Goal: Task Accomplishment & Management: Use online tool/utility

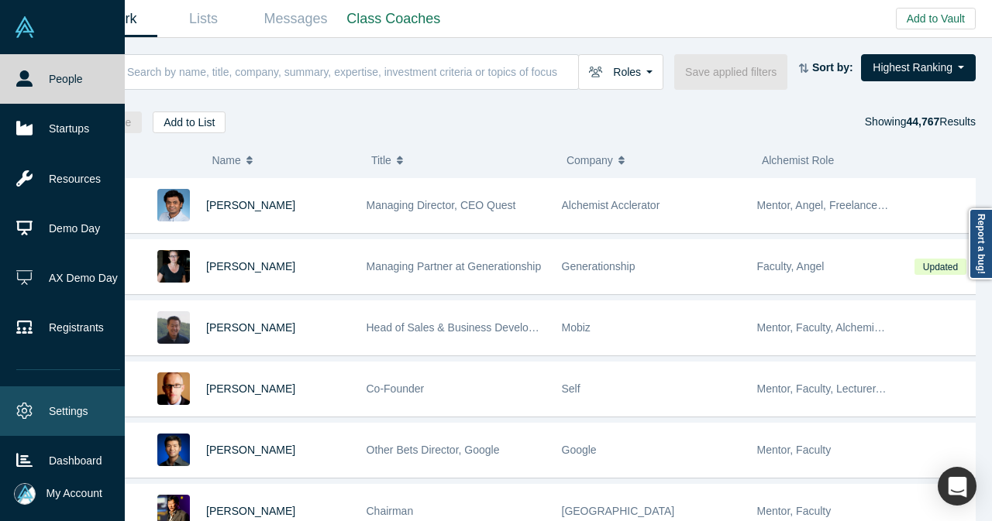
click at [20, 410] on icon at bounding box center [24, 411] width 16 height 16
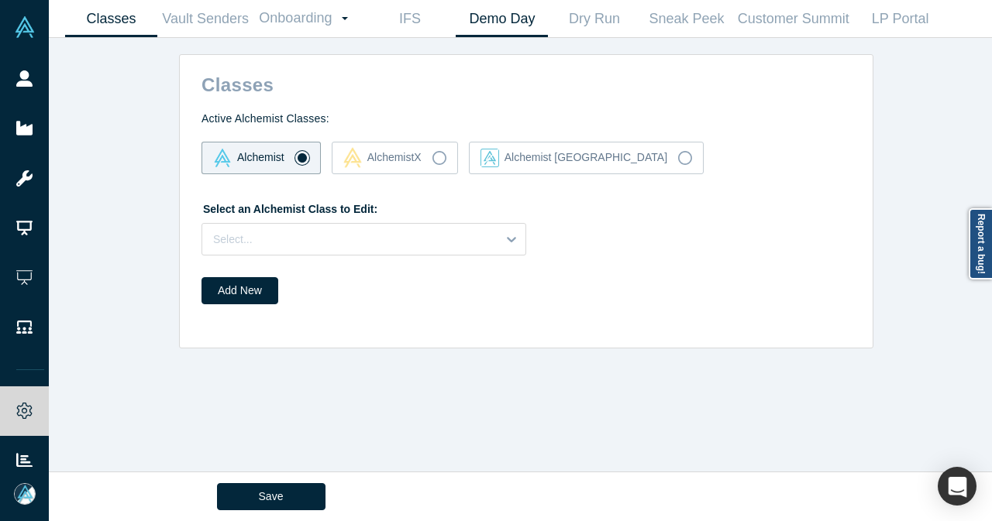
click at [510, 16] on link "Demo Day" at bounding box center [502, 19] width 92 height 36
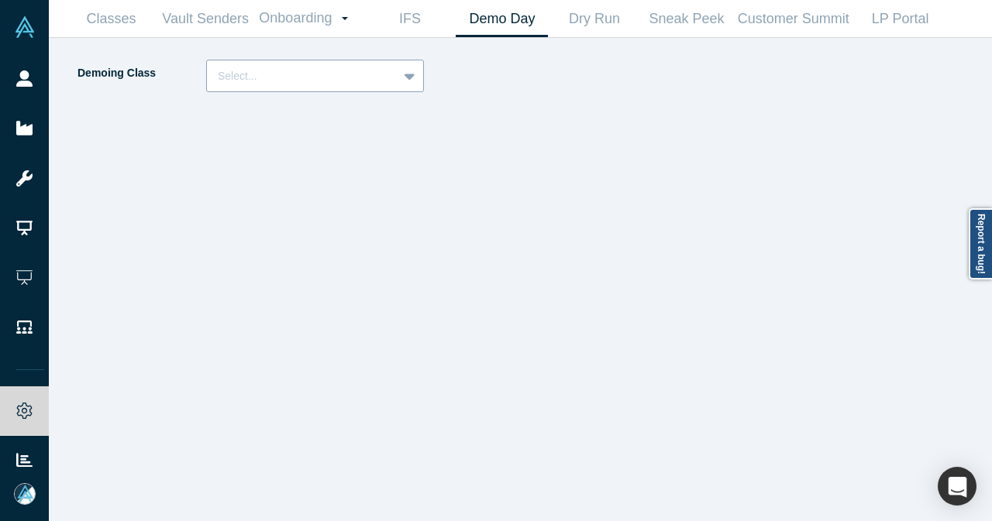
click at [381, 77] on div at bounding box center [302, 76] width 169 height 19
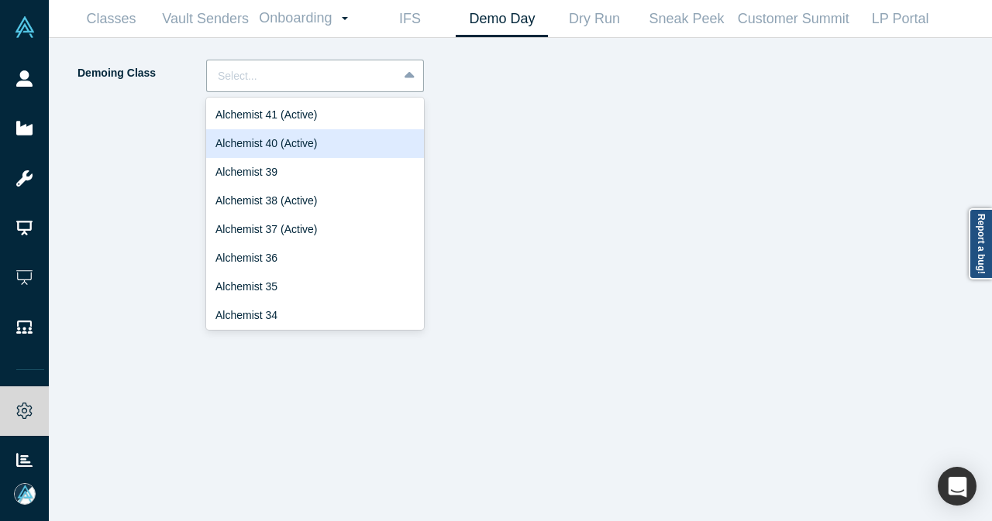
click at [339, 149] on div "Alchemist 40 (Active)" at bounding box center [315, 143] width 218 height 29
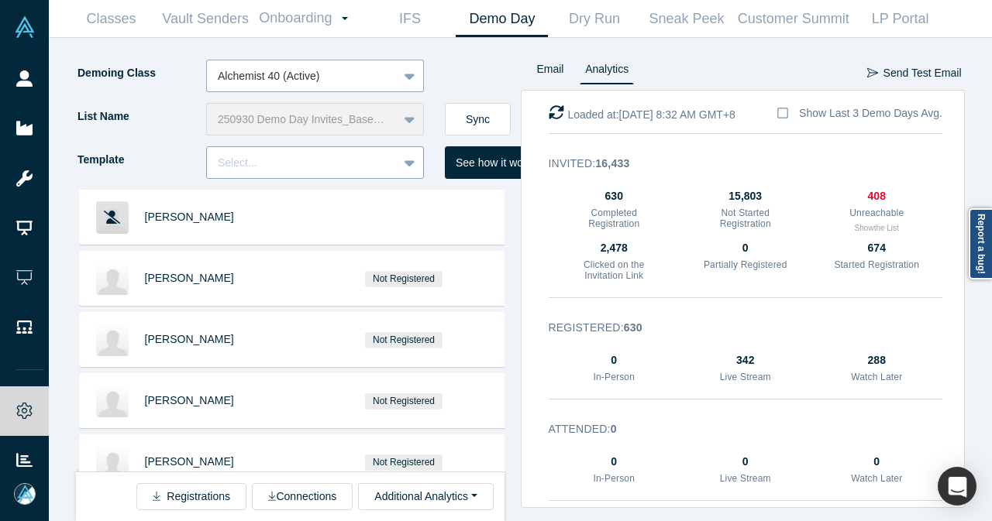
click at [373, 174] on div "Select..." at bounding box center [302, 163] width 191 height 26
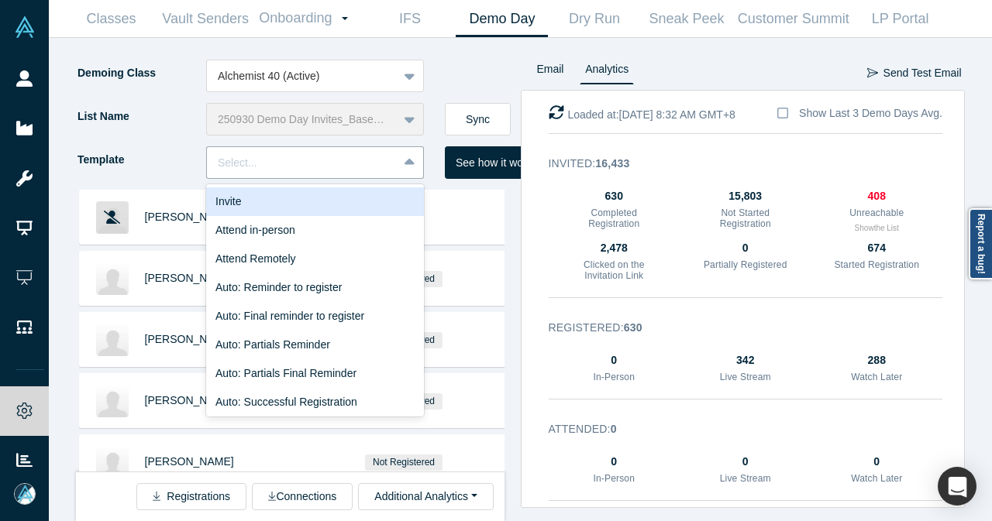
click at [347, 203] on div "Invite" at bounding box center [315, 201] width 218 height 29
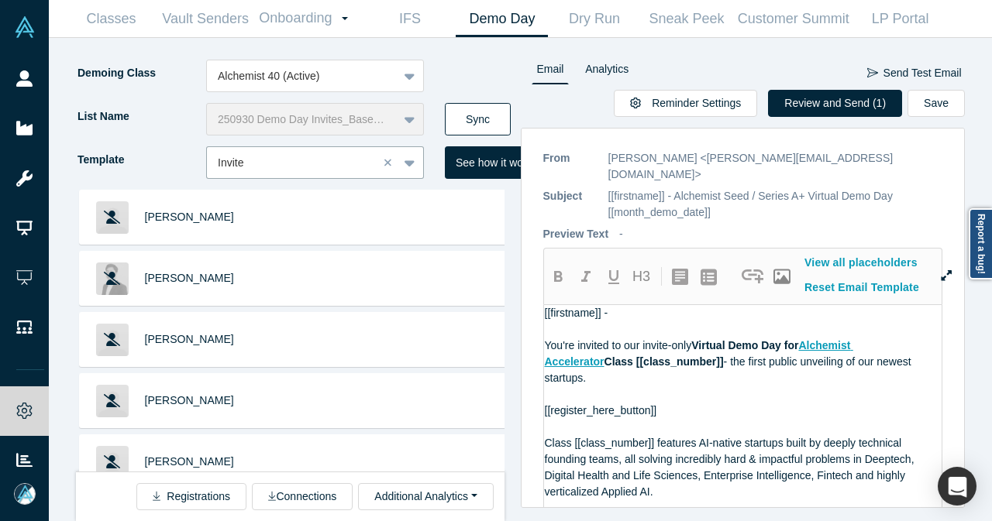
click at [473, 108] on button "Sync" at bounding box center [478, 119] width 66 height 33
click at [494, 108] on button "Sync" at bounding box center [478, 119] width 66 height 33
click at [504, 123] on button "Sync" at bounding box center [478, 119] width 66 height 33
